Goal: Navigation & Orientation: Find specific page/section

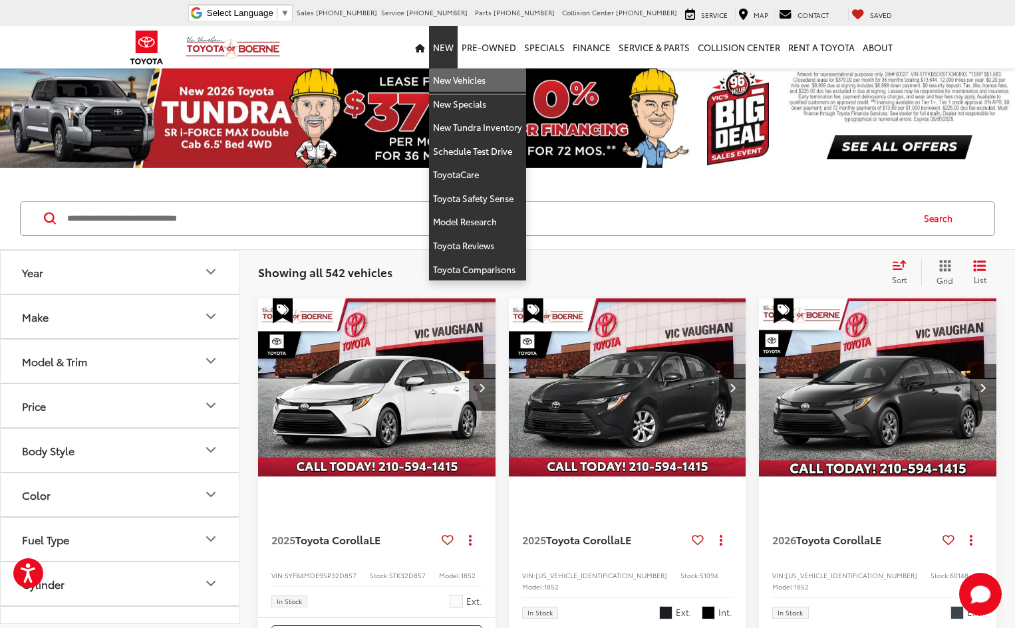
drag, startPoint x: 462, startPoint y: 75, endPoint x: 355, endPoint y: 5, distance: 127.8
click at [462, 75] on link "New Vehicles" at bounding box center [477, 80] width 97 height 24
